Goal: Information Seeking & Learning: Learn about a topic

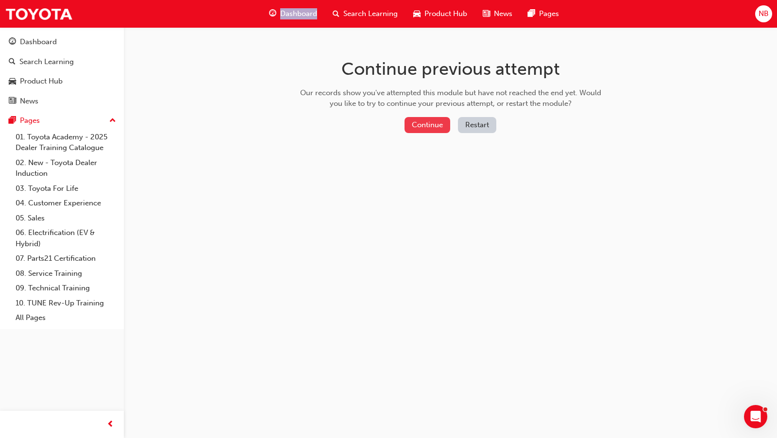
click at [444, 122] on button "Continue" at bounding box center [427, 125] width 46 height 16
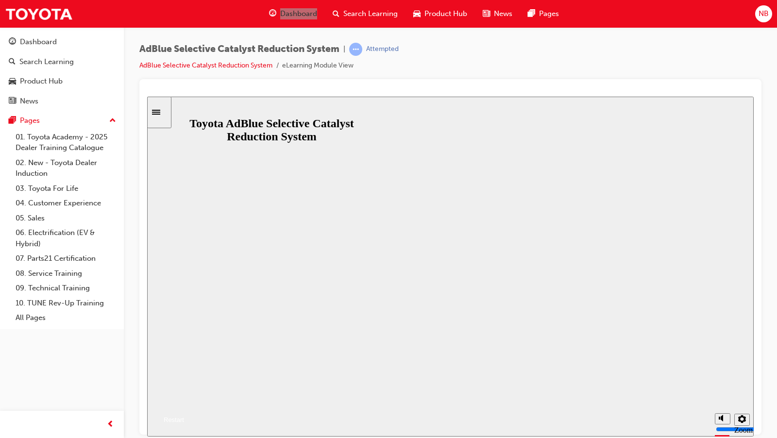
click at [184, 402] on button "Resume" at bounding box center [165, 408] width 37 height 12
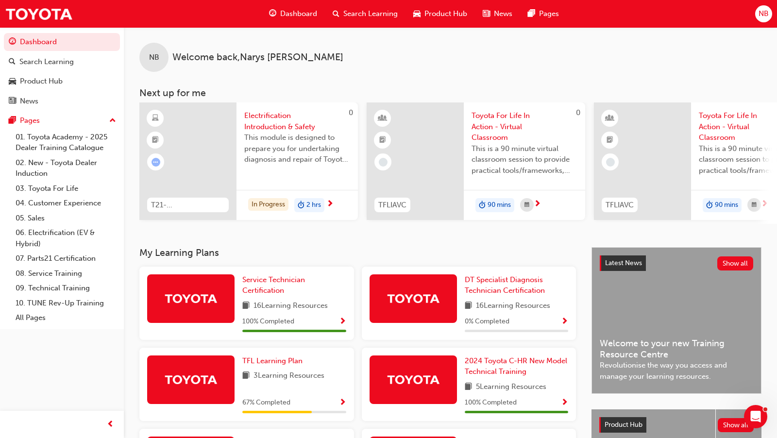
click at [763, 14] on span "NB" at bounding box center [763, 13] width 10 height 11
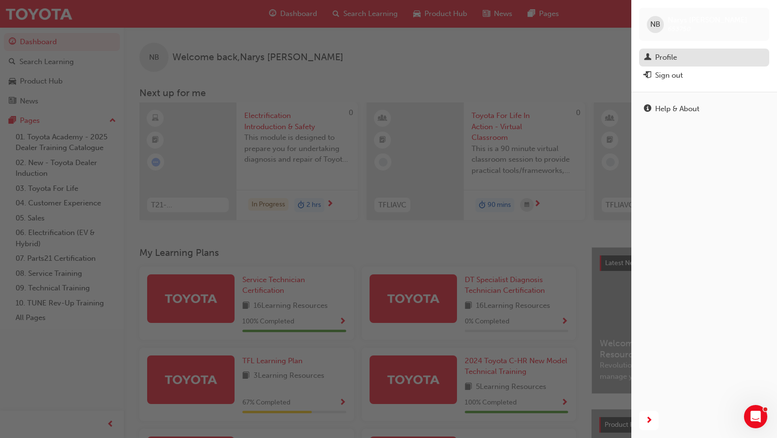
click at [692, 65] on link "Profile" at bounding box center [704, 58] width 130 height 18
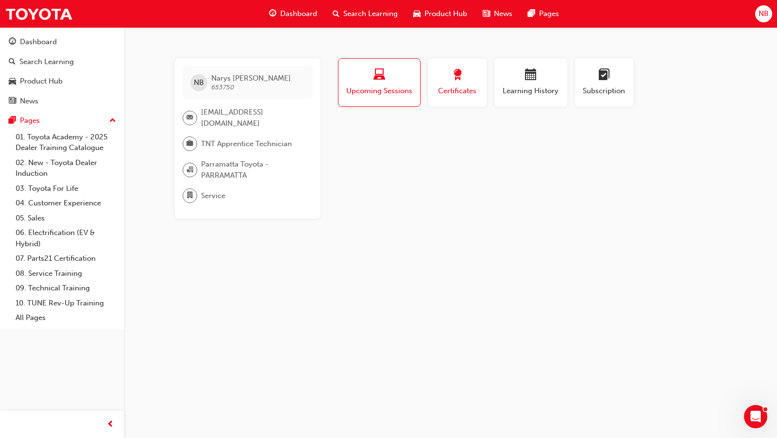
click at [453, 86] on span "Certificates" at bounding box center [457, 90] width 44 height 11
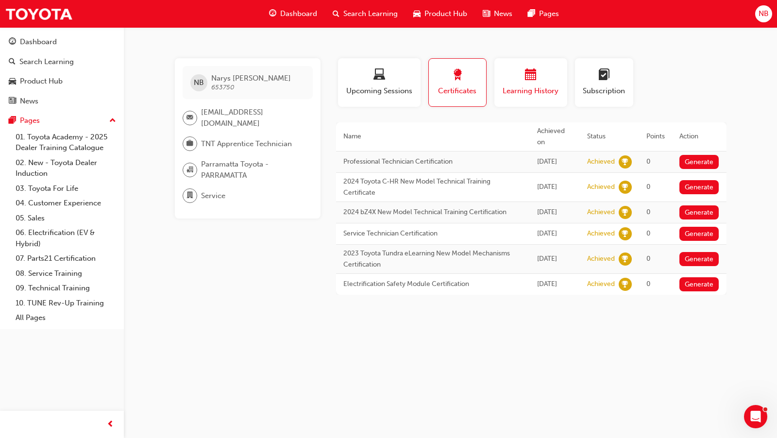
click at [547, 76] on div "button" at bounding box center [530, 76] width 58 height 15
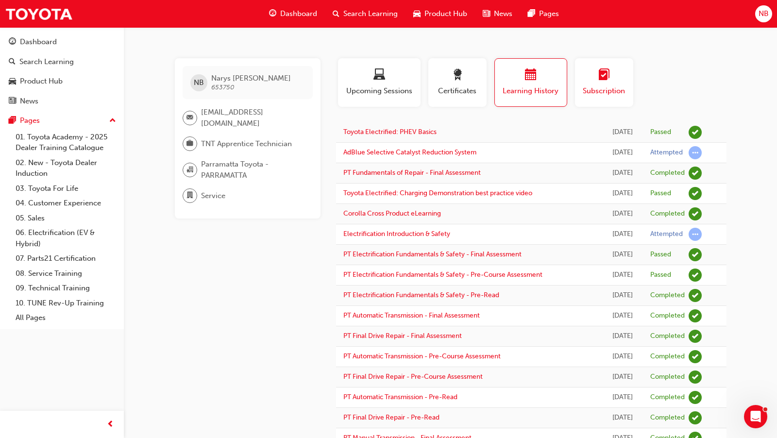
click at [581, 80] on button "Subscription" at bounding box center [604, 82] width 58 height 49
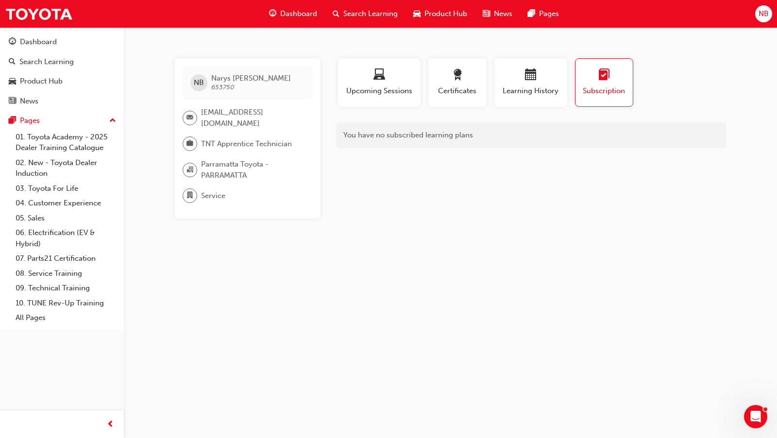
click at [301, 17] on span "Dashboard" at bounding box center [298, 13] width 37 height 11
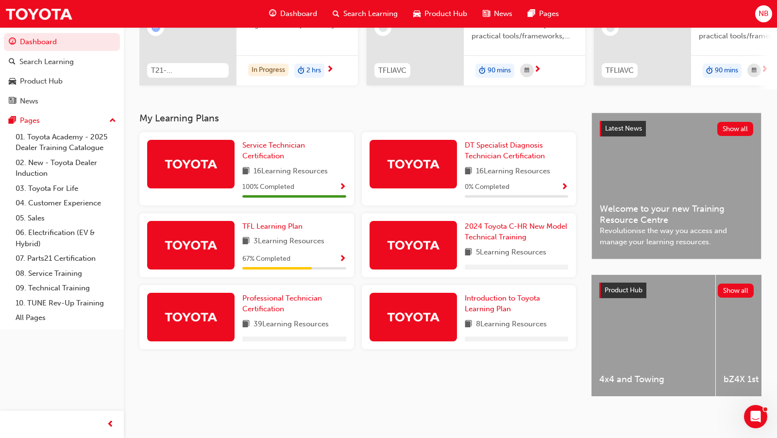
scroll to position [141, 0]
